Goal: Check status

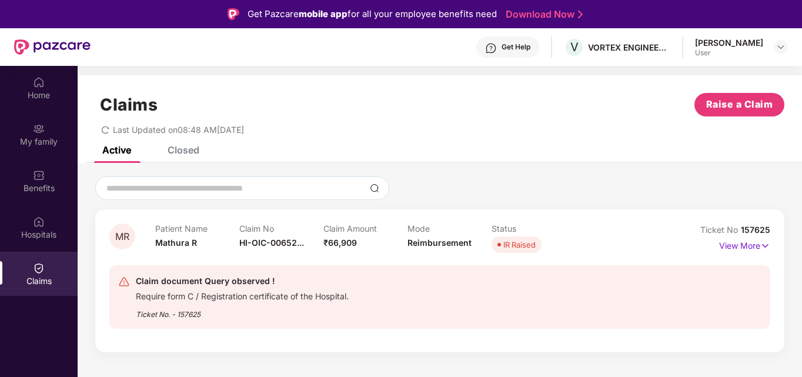
scroll to position [59, 0]
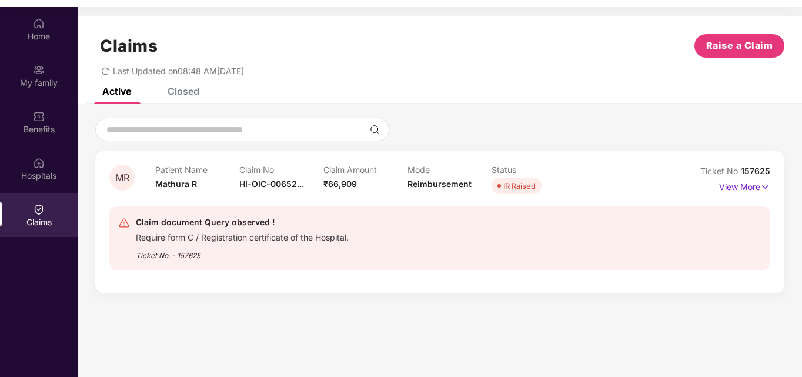
click at [748, 188] on p "View More" at bounding box center [744, 186] width 51 height 16
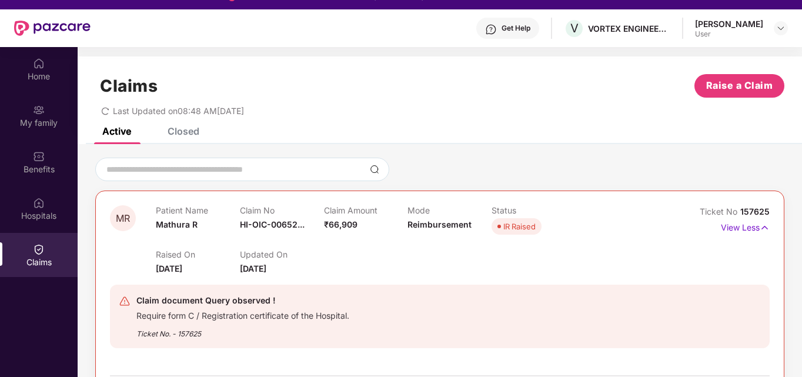
scroll to position [0, 0]
